Goal: Contribute content: Contribute content

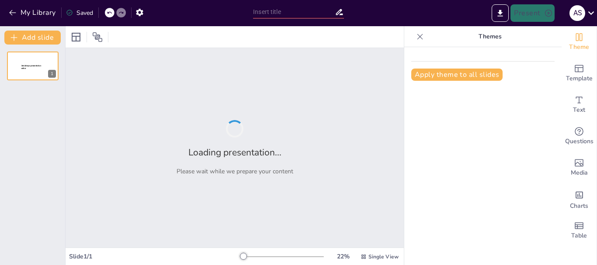
type input "A Guide to Family Vocabulary in English"
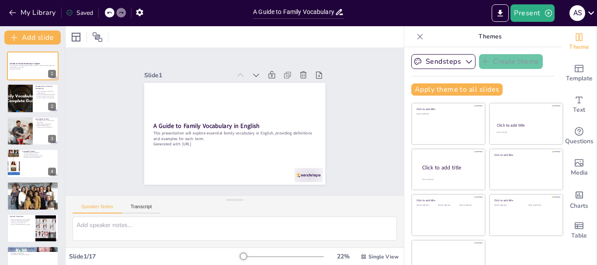
checkbox input "true"
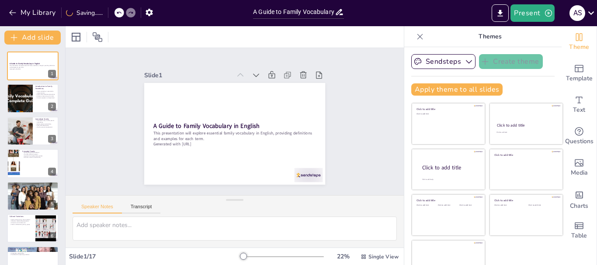
checkbox input "true"
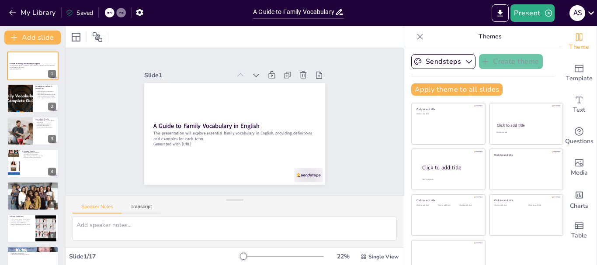
checkbox input "true"
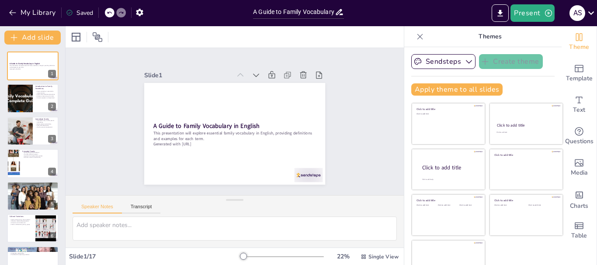
checkbox input "true"
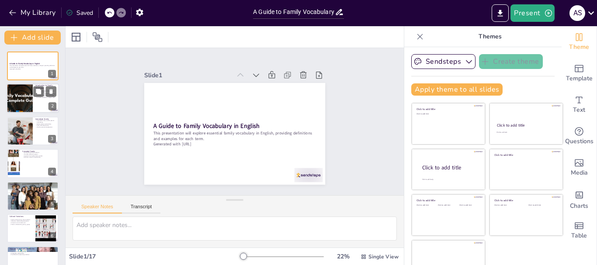
checkbox input "true"
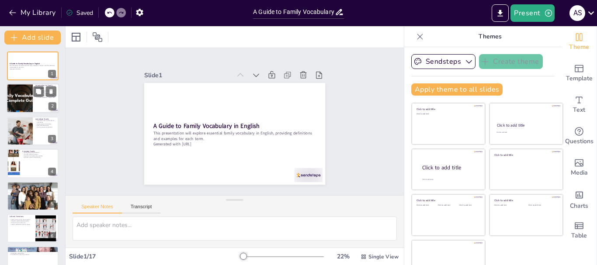
checkbox input "true"
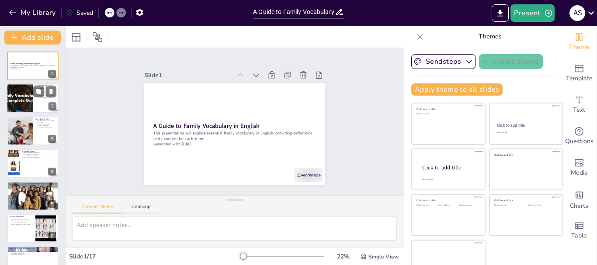
checkbox input "true"
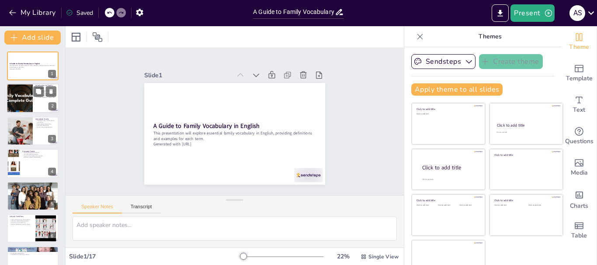
checkbox input "true"
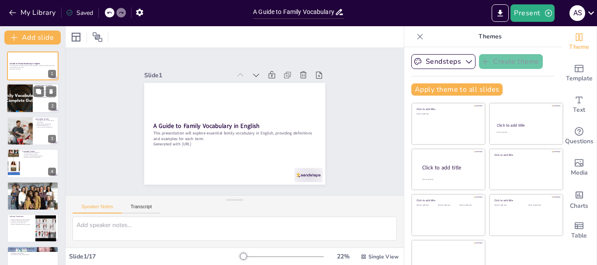
checkbox input "true"
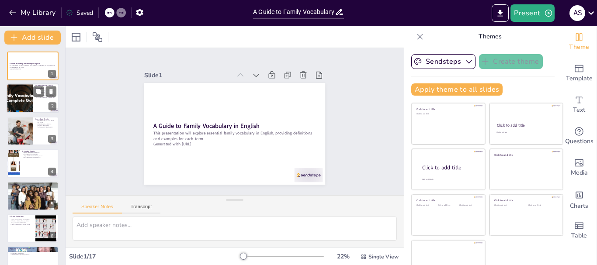
checkbox input "true"
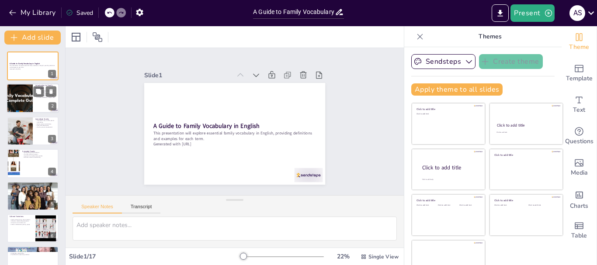
click at [40, 103] on div at bounding box center [33, 99] width 52 height 30
type textarea "Understanding family vocabulary is vital for effective communication as it allo…"
checkbox input "true"
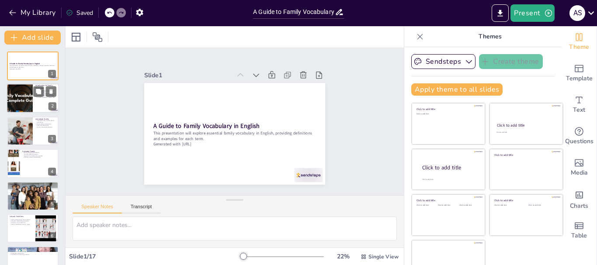
checkbox input "true"
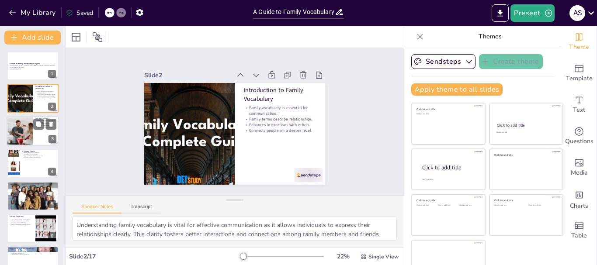
checkbox input "true"
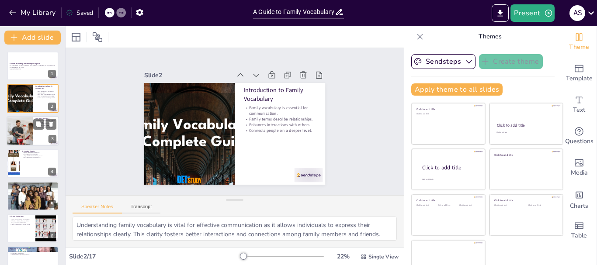
checkbox input "true"
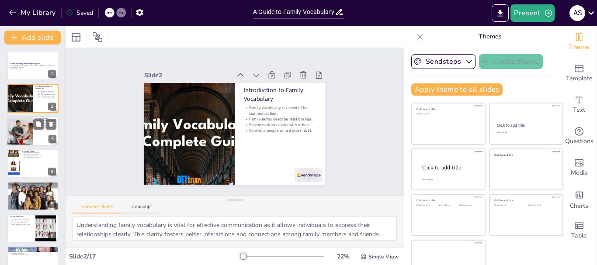
click at [32, 125] on div at bounding box center [19, 131] width 45 height 30
type textarea "The immediate family structure is the foundation of personal relationships. Par…"
checkbox input "true"
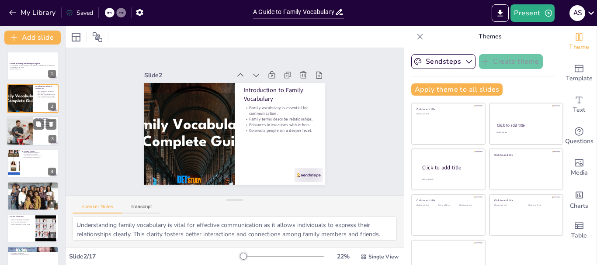
checkbox input "true"
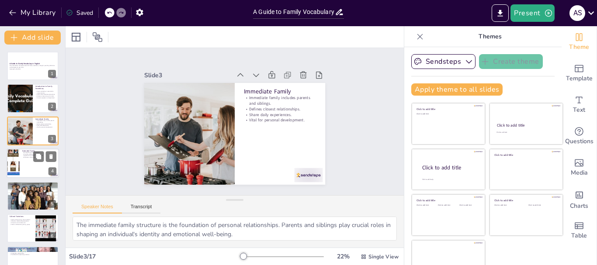
checkbox input "true"
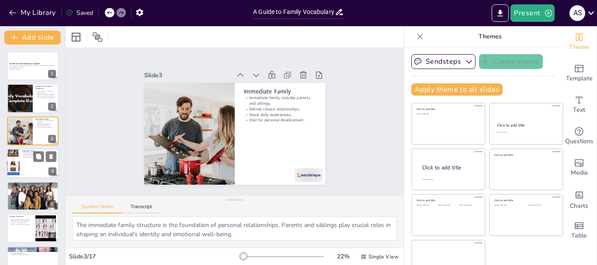
checkbox input "true"
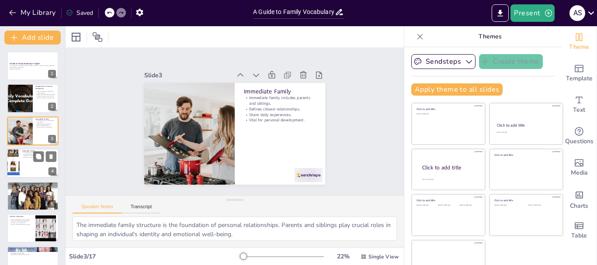
click at [27, 161] on div at bounding box center [33, 164] width 52 height 30
type textarea "Extended family includes a variety of relatives that enrich family life. Each m…"
checkbox input "true"
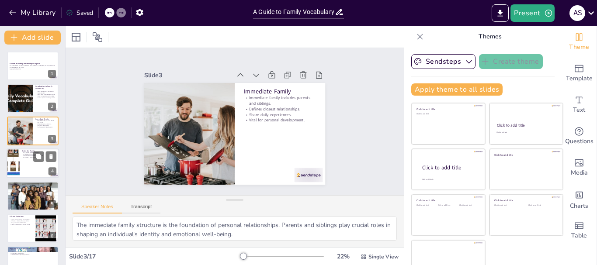
checkbox input "true"
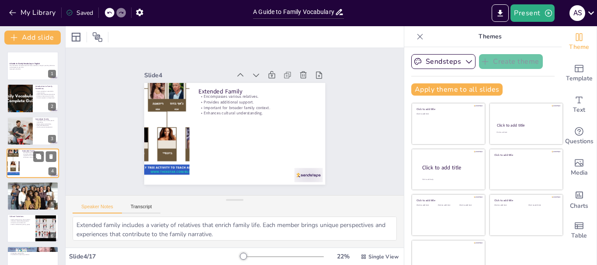
scroll to position [9, 0]
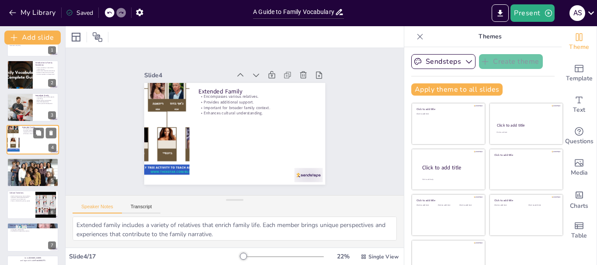
checkbox input "true"
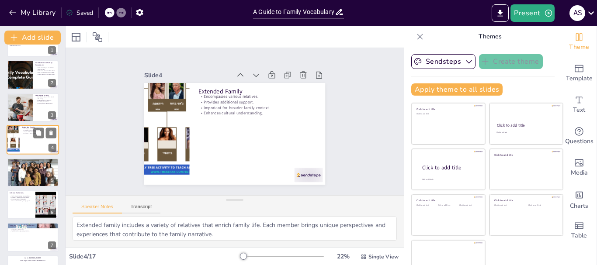
scroll to position [26, 0]
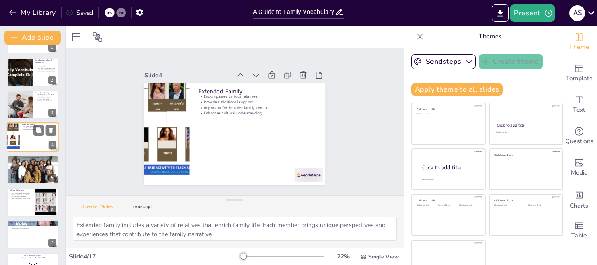
checkbox input "true"
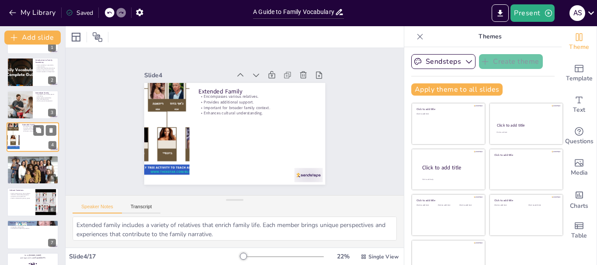
scroll to position [44, 0]
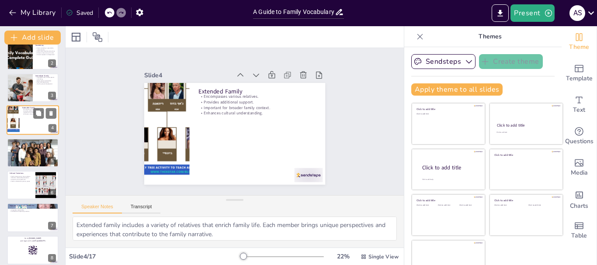
checkbox input "true"
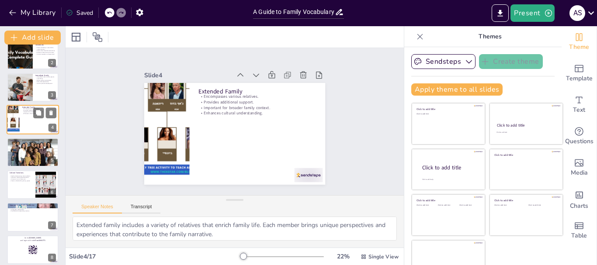
click at [27, 161] on div at bounding box center [33, 152] width 52 height 29
type textarea "Each family member often has designated roles that contribute to the overall fu…"
checkbox input "true"
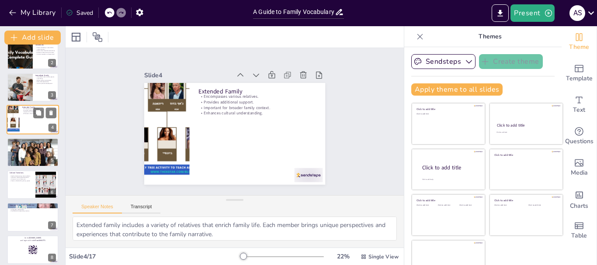
checkbox input "true"
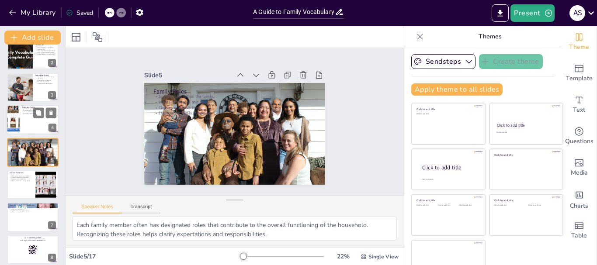
scroll to position [41, 0]
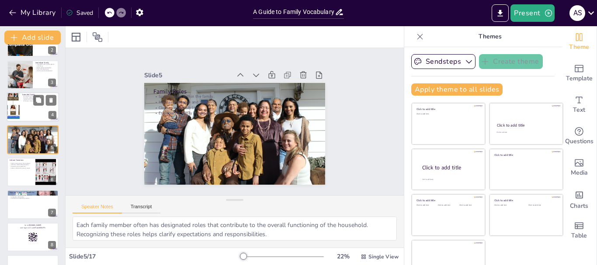
checkbox input "true"
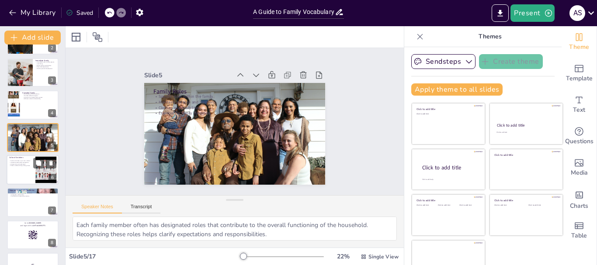
click at [26, 161] on p "Family structures vary across cultures." at bounding box center [21, 161] width 24 height 2
type textarea "Family structures are not uniform and can vary widely across cultures. Understa…"
checkbox input "true"
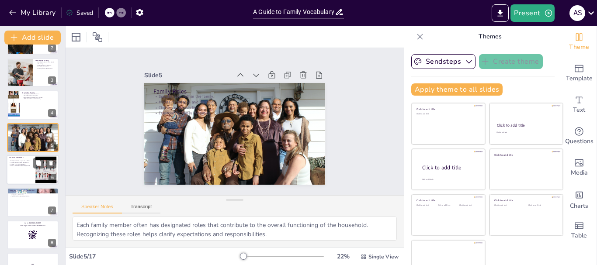
checkbox input "true"
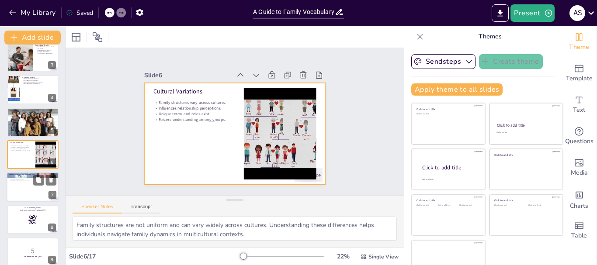
checkbox input "true"
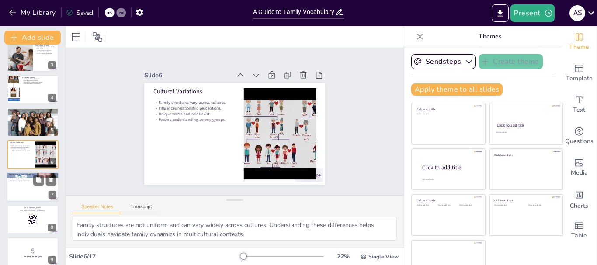
checkbox input "true"
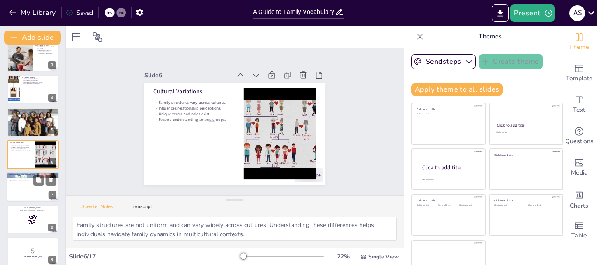
checkbox input "true"
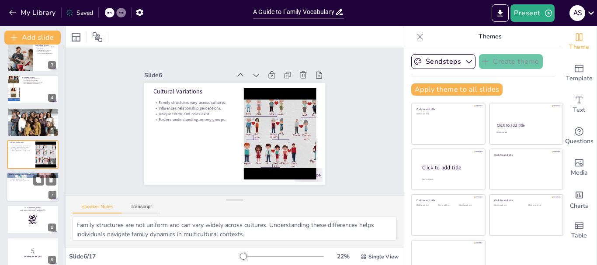
checkbox input "true"
click at [28, 186] on div at bounding box center [33, 188] width 52 height 30
type textarea "Mastering family vocabulary is crucial for enhancing communication skills. It e…"
checkbox input "true"
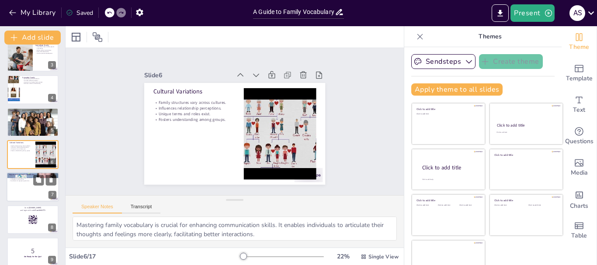
checkbox input "true"
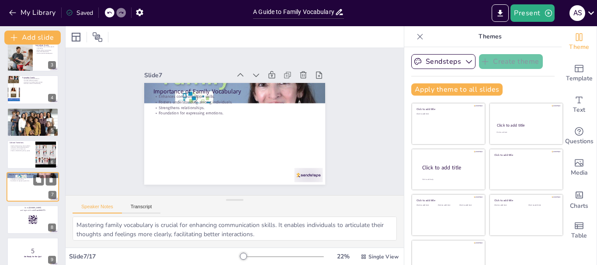
scroll to position [106, 0]
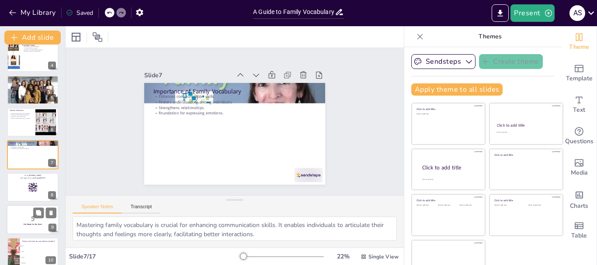
checkbox input "true"
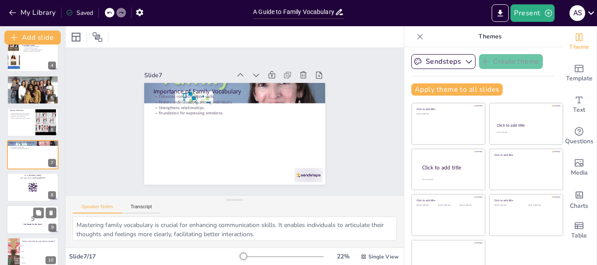
checkbox input "true"
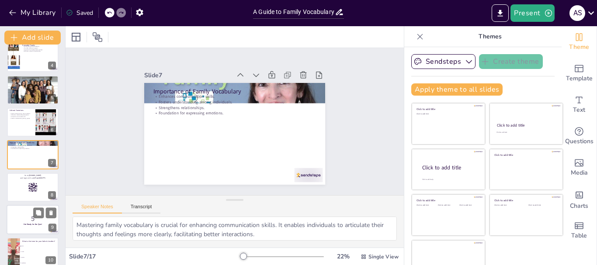
checkbox input "true"
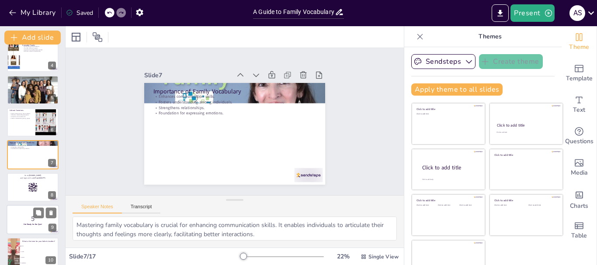
checkbox input "true"
click at [18, 222] on p "5" at bounding box center [32, 219] width 47 height 10
checkbox input "true"
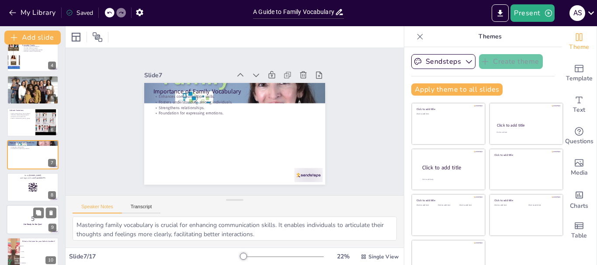
checkbox input "true"
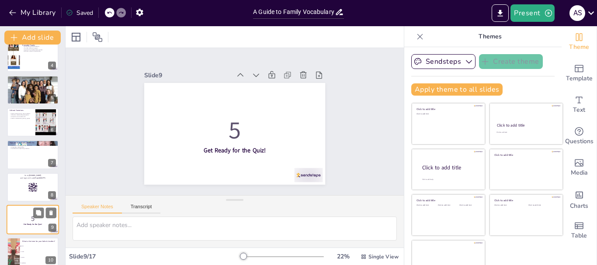
scroll to position [171, 0]
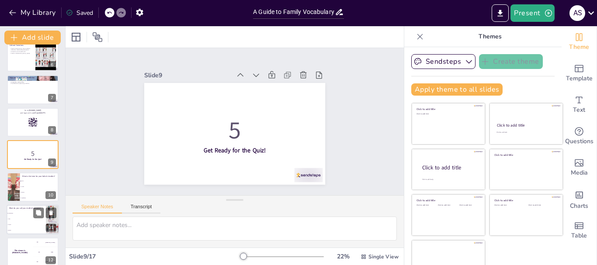
checkbox input "true"
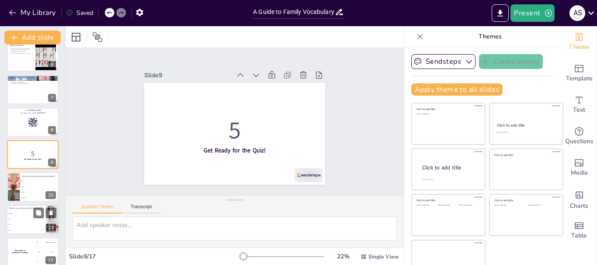
checkbox input "true"
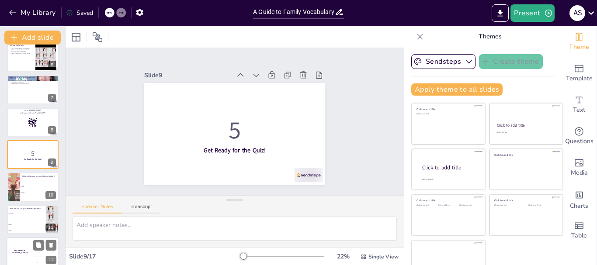
checkbox input "true"
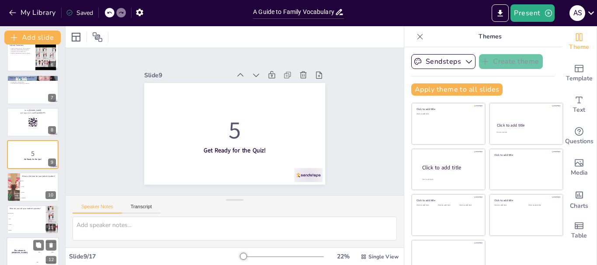
checkbox input "true"
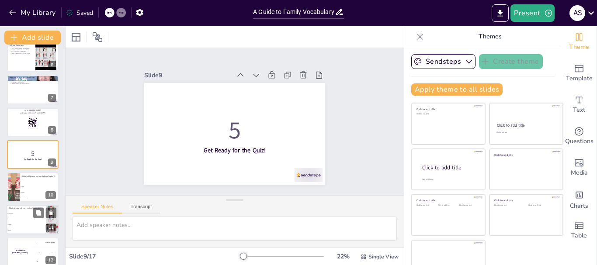
checkbox input "true"
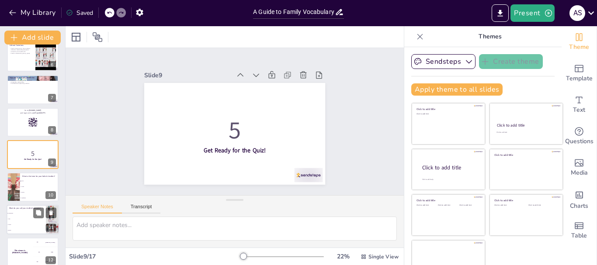
checkbox input "true"
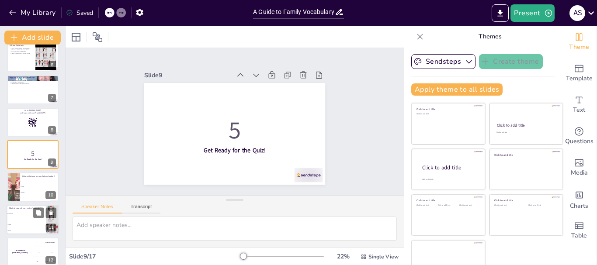
click at [22, 230] on span "Siblings" at bounding box center [27, 230] width 38 height 1
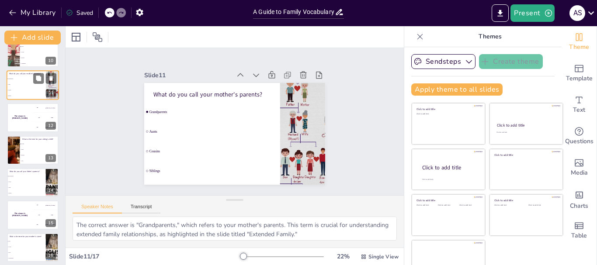
scroll to position [323, 0]
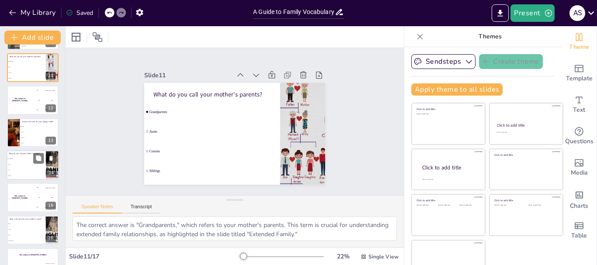
click at [24, 174] on li "Siblings" at bounding box center [26, 176] width 39 height 6
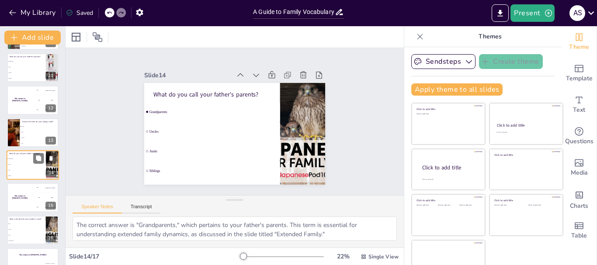
scroll to position [334, 0]
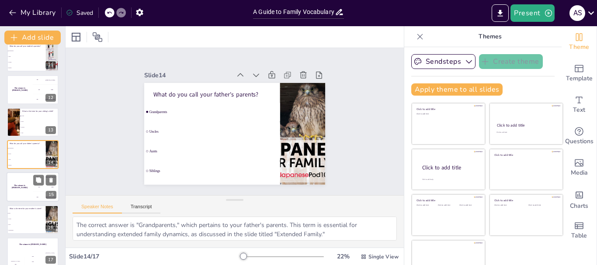
click at [16, 194] on div "The winner is Niels 🏆" at bounding box center [20, 188] width 26 height 30
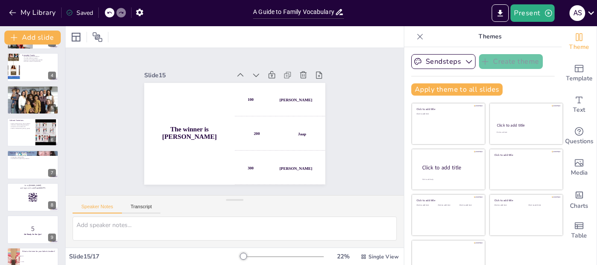
scroll to position [0, 0]
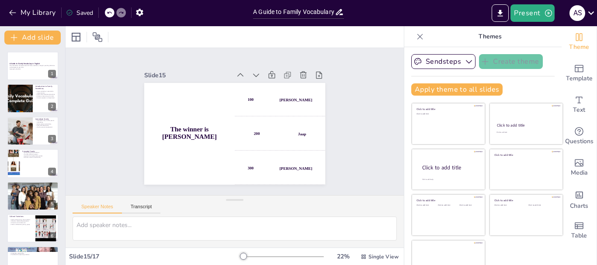
click at [32, 20] on div "My Library" at bounding box center [33, 13] width 53 height 14
click at [32, 15] on button "My Library" at bounding box center [33, 13] width 53 height 14
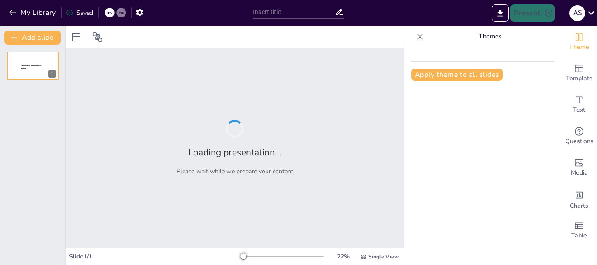
type input "Family Relationships: Visual Definitions of Common Terms"
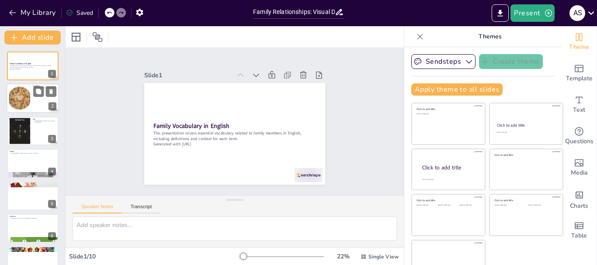
click at [38, 102] on div at bounding box center [33, 99] width 52 height 30
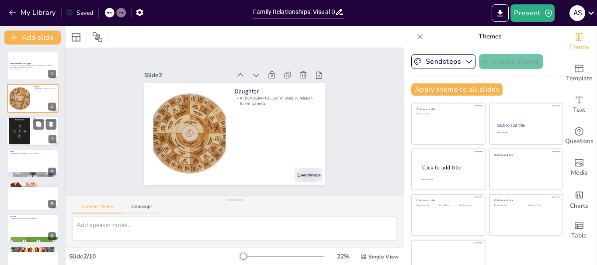
click at [23, 135] on div at bounding box center [19, 130] width 41 height 27
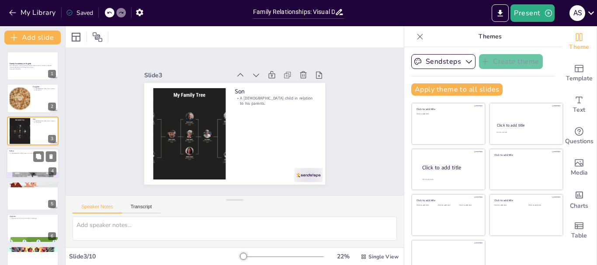
click at [27, 158] on div at bounding box center [33, 164] width 52 height 30
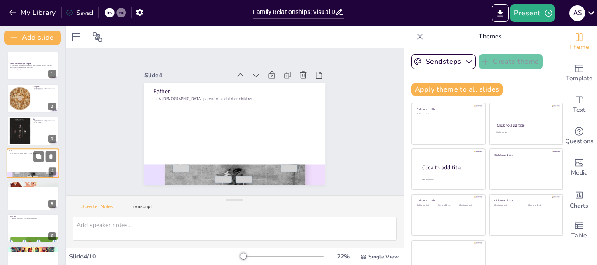
scroll to position [9, 0]
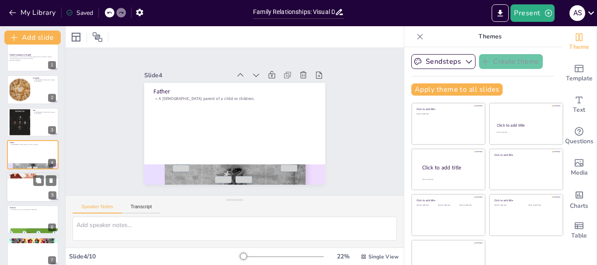
click at [23, 179] on div at bounding box center [33, 188] width 52 height 30
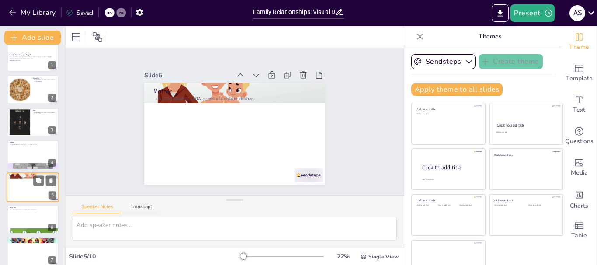
scroll to position [41, 0]
